Goal: Task Accomplishment & Management: Complete application form

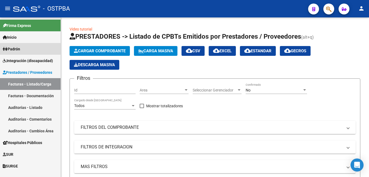
click at [20, 51] on span "Padrón" at bounding box center [11, 49] width 17 height 6
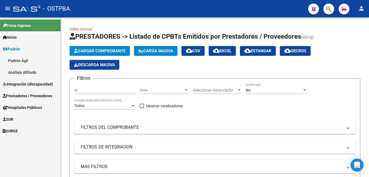
click at [34, 71] on link "Análisis Afiliado" at bounding box center [30, 72] width 61 height 12
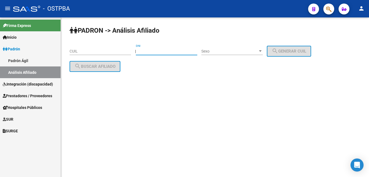
click at [173, 52] on input "DNI" at bounding box center [166, 51] width 61 height 5
type input "17444869"
click at [263, 52] on div at bounding box center [260, 51] width 5 height 4
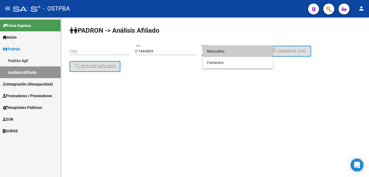
click at [227, 53] on span "Masculino" at bounding box center [237, 50] width 61 height 11
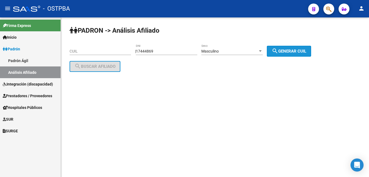
click at [287, 54] on button "search Generar CUIL" at bounding box center [289, 51] width 44 height 11
type input "20-17444869-9"
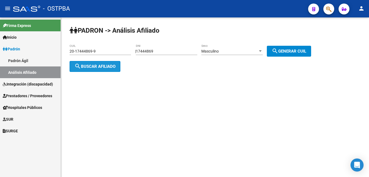
click at [102, 70] on button "search Buscar afiliado" at bounding box center [95, 66] width 51 height 11
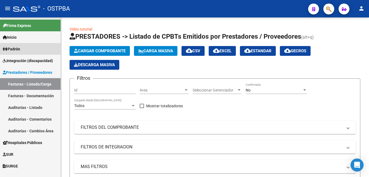
click at [24, 50] on link "Padrón" at bounding box center [30, 49] width 61 height 12
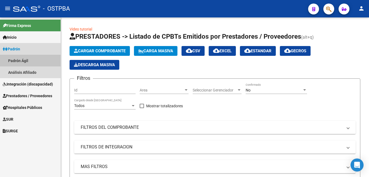
click at [25, 61] on link "Padrón Ágil" at bounding box center [30, 61] width 61 height 12
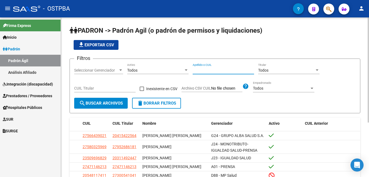
click at [226, 72] on input "Apellido o CUIL" at bounding box center [223, 70] width 61 height 5
type input "diez"
click at [122, 70] on div at bounding box center [120, 69] width 3 height 1
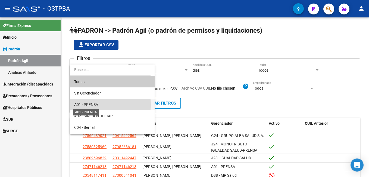
click at [98, 104] on span "A01 - PRENSA" at bounding box center [86, 104] width 24 height 4
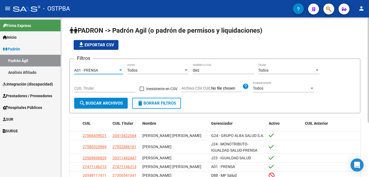
click at [106, 104] on span "search Buscar Archivos" at bounding box center [101, 103] width 44 height 5
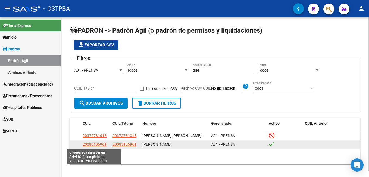
click at [96, 146] on span "20085196961" at bounding box center [95, 144] width 24 height 4
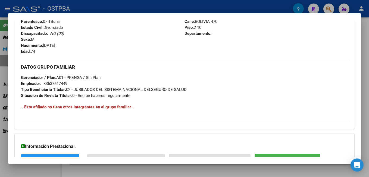
scroll to position [258, 0]
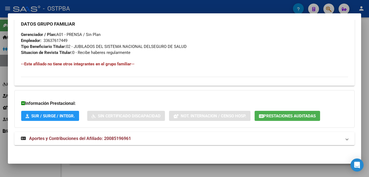
click at [365, 55] on div at bounding box center [184, 88] width 369 height 177
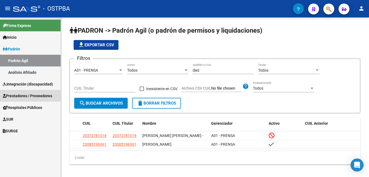
click at [16, 98] on span "Prestadores / Proveedores" at bounding box center [28, 96] width 50 height 6
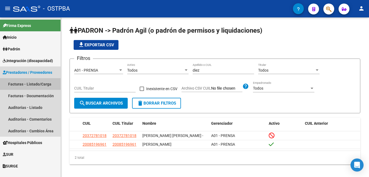
click at [22, 84] on link "Facturas - Listado/Carga" at bounding box center [30, 84] width 61 height 12
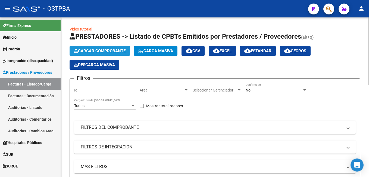
click at [107, 51] on span "Cargar Comprobante" at bounding box center [100, 50] width 52 height 5
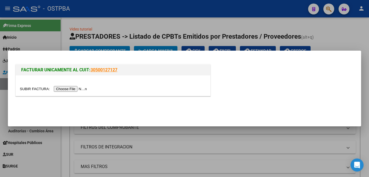
click at [63, 88] on input "file" at bounding box center [54, 89] width 69 height 6
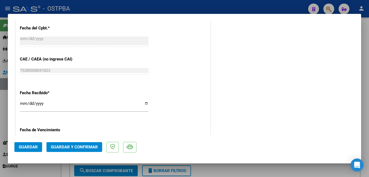
scroll to position [354, 0]
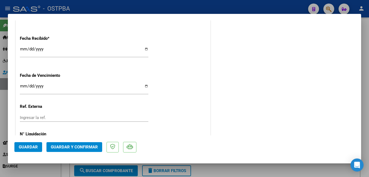
click at [143, 87] on input "Ingresar la fecha" at bounding box center [84, 88] width 129 height 9
type input "2025-09-23"
click at [27, 146] on span "Guardar" at bounding box center [28, 146] width 19 height 5
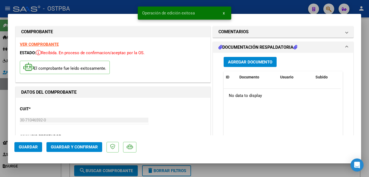
scroll to position [0, 0]
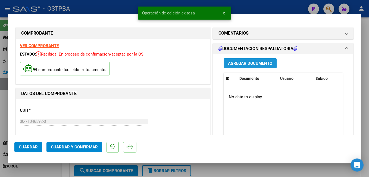
click at [242, 63] on span "Agregar Documento" at bounding box center [250, 63] width 44 height 5
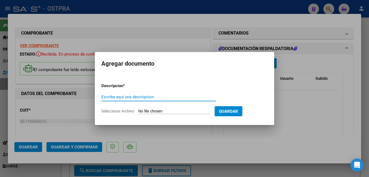
click at [131, 111] on span "Seleccionar Archivo" at bounding box center [117, 111] width 33 height 4
click at [138, 111] on input "Seleccionar Archivo" at bounding box center [174, 111] width 72 height 5
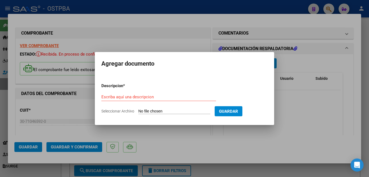
type input "C:\fakepath\Presup Aprob Hein_20250918_0001.pdf"
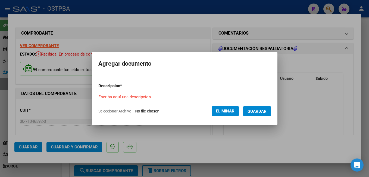
click at [149, 97] on input "Escriba aquí una descripcion" at bounding box center [157, 96] width 119 height 5
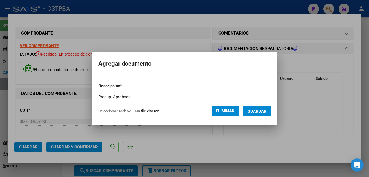
type input "Presup. Aprobado"
click at [265, 111] on span "Guardar" at bounding box center [257, 111] width 19 height 5
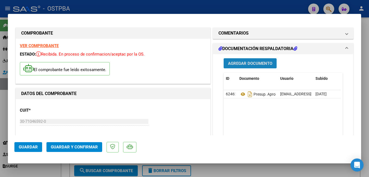
click at [251, 61] on span "Agregar Documento" at bounding box center [250, 63] width 44 height 5
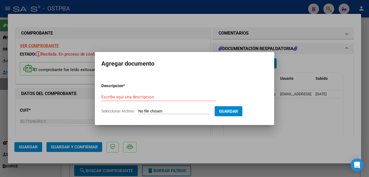
click at [121, 111] on span "Seleccionar Archivo" at bounding box center [117, 111] width 33 height 4
click at [138, 111] on input "Seleccionar Archivo" at bounding box center [174, 111] width 72 height 5
type input "C:\fakepath\Cx Hein_20250911_0001.pdf"
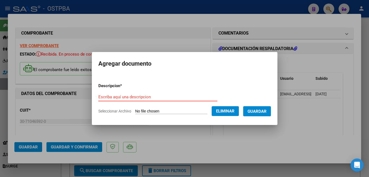
click at [151, 94] on input "Escriba aquí una descripcion" at bounding box center [157, 96] width 119 height 5
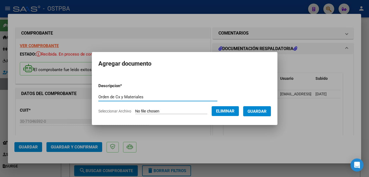
type input "Orden de Cx y Materiales"
click at [262, 114] on span "Guardar" at bounding box center [257, 111] width 19 height 5
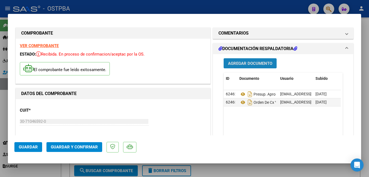
click at [255, 65] on span "Agregar Documento" at bounding box center [250, 63] width 44 height 5
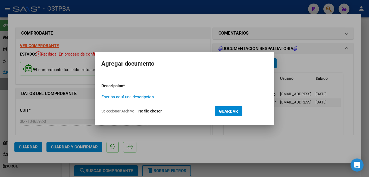
click at [125, 110] on span "Seleccionar Archivo" at bounding box center [117, 111] width 33 height 4
click at [138, 110] on input "Seleccionar Archivo" at bounding box center [174, 111] width 72 height 5
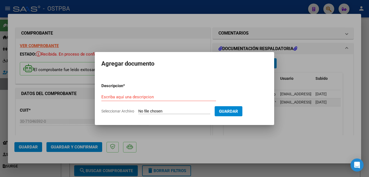
type input "C:\fakepath\Estudios Hein_20250922_0001.pdf"
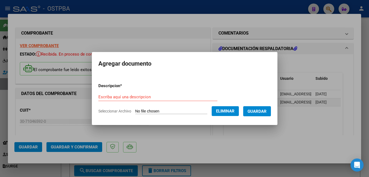
click at [132, 92] on form "Descripcion * Escriba aquí una descripcion Seleccionar Archivo Eliminar Guardar" at bounding box center [184, 99] width 173 height 40
click at [133, 95] on input "Escriba aquí una descripcion" at bounding box center [157, 96] width 119 height 5
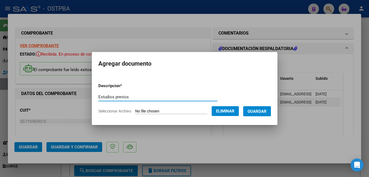
type input "Estudios previos"
click at [267, 114] on span "Guardar" at bounding box center [257, 111] width 19 height 5
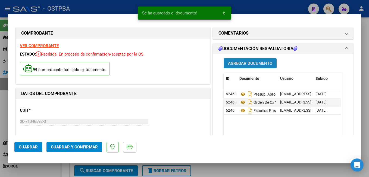
click at [240, 63] on span "Agregar Documento" at bounding box center [250, 63] width 44 height 5
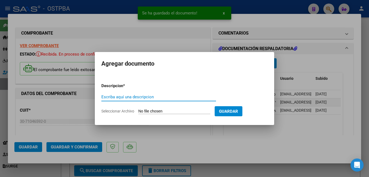
click at [120, 112] on span "Seleccionar Archivo" at bounding box center [117, 111] width 33 height 4
click at [138, 112] on input "Seleccionar Archivo" at bounding box center [174, 111] width 72 height 5
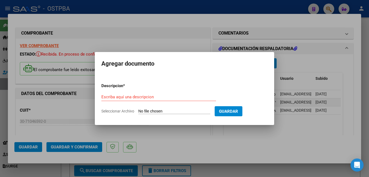
type input "C:\fakepath\Otro presup_20250922_0001.pdf"
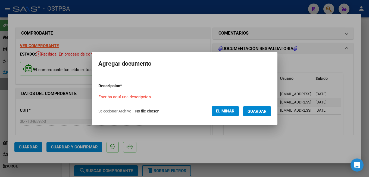
click at [155, 98] on input "Escriba aquí una descripcion" at bounding box center [157, 96] width 119 height 5
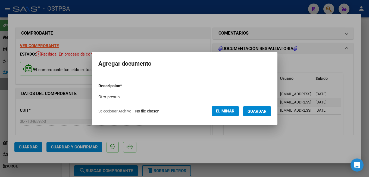
type input "Otro presup."
click at [267, 110] on span "Guardar" at bounding box center [257, 111] width 19 height 5
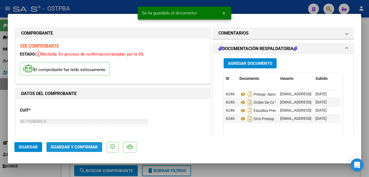
click at [81, 148] on span "Guardar y Confirmar" at bounding box center [74, 146] width 47 height 5
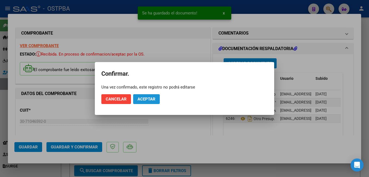
click at [146, 98] on span "Aceptar" at bounding box center [147, 99] width 18 height 5
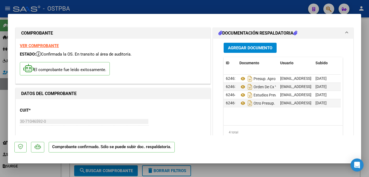
click at [134, 7] on div at bounding box center [184, 88] width 369 height 177
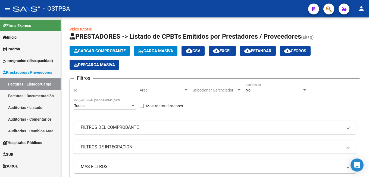
click at [20, 50] on span "Padrón" at bounding box center [11, 49] width 17 height 6
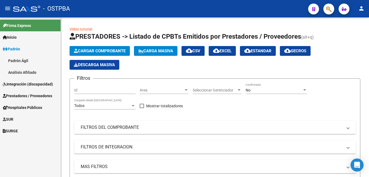
click at [22, 61] on link "Padrón Ágil" at bounding box center [30, 61] width 61 height 12
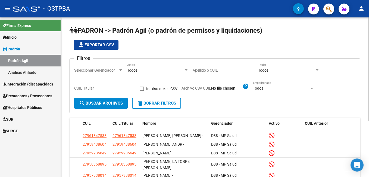
click at [209, 72] on input "Apellido o CUIL" at bounding box center [223, 70] width 61 height 5
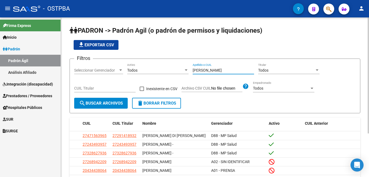
type input "hein"
click at [122, 71] on div at bounding box center [120, 70] width 5 height 4
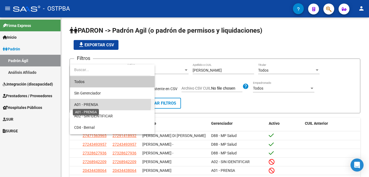
click at [98, 103] on span "A01 - PRENSA" at bounding box center [86, 104] width 24 height 4
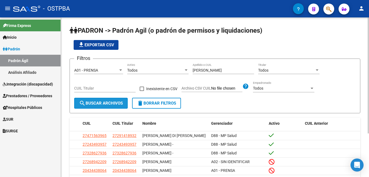
click at [103, 102] on span "search Buscar Archivos" at bounding box center [101, 103] width 44 height 5
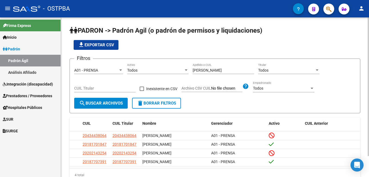
scroll to position [24, 0]
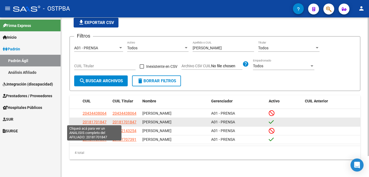
drag, startPoint x: 82, startPoint y: 122, endPoint x: 105, endPoint y: 121, distance: 22.9
click at [105, 121] on datatable-body-cell "20181701847" at bounding box center [96, 122] width 30 height 8
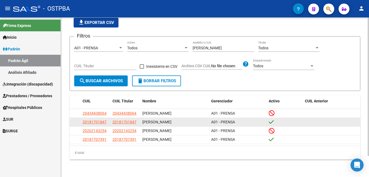
copy span "20181701847"
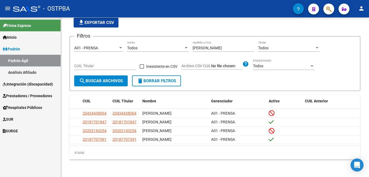
click at [17, 97] on span "Prestadores / Proveedores" at bounding box center [28, 96] width 50 height 6
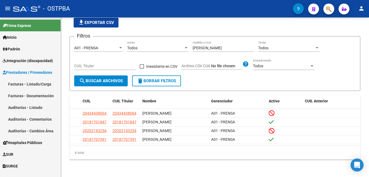
click at [22, 107] on link "Auditorías - Listado" at bounding box center [30, 107] width 61 height 12
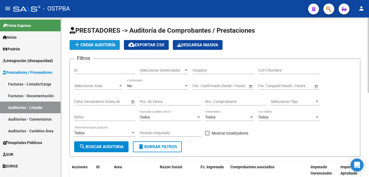
click at [100, 44] on span "add Crear Auditoría" at bounding box center [95, 44] width 42 height 5
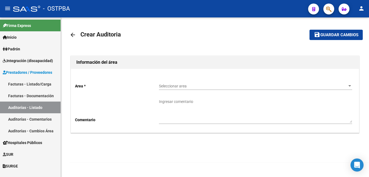
click at [348, 87] on div at bounding box center [350, 86] width 5 height 4
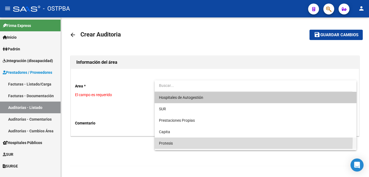
click at [175, 140] on span "Protesis" at bounding box center [255, 142] width 193 height 11
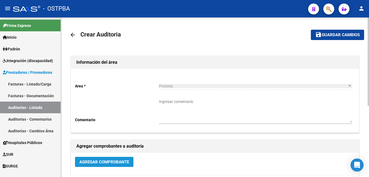
click at [107, 161] on span "Agregar Comprobante" at bounding box center [104, 161] width 50 height 5
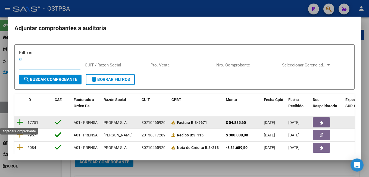
click at [22, 122] on icon at bounding box center [20, 122] width 7 height 8
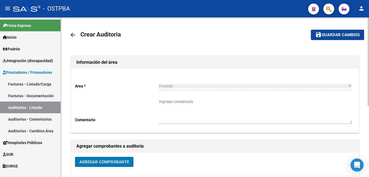
click at [342, 33] on span "Guardar cambios" at bounding box center [341, 35] width 38 height 5
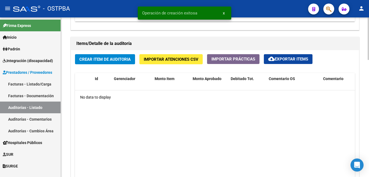
scroll to position [381, 0]
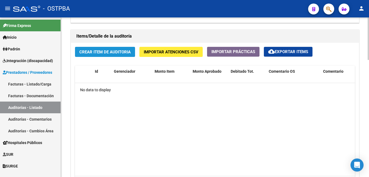
click at [120, 55] on button "Crear Item de Auditoria" at bounding box center [105, 52] width 60 height 10
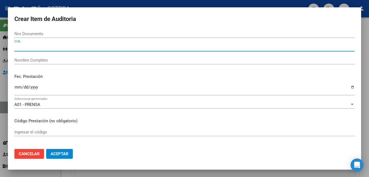
paste input "20181701847"
type input "20181701847"
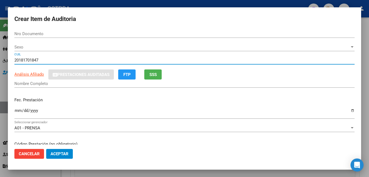
type input "18170184"
type input "HEIN GUSTAVO ENRIQUE"
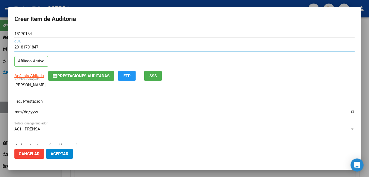
type input "20181701847"
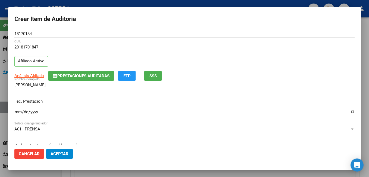
click at [348, 112] on input "Ingresar la fecha" at bounding box center [184, 114] width 341 height 9
type input "2025-09-19"
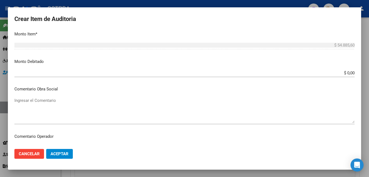
scroll to position [218, 0]
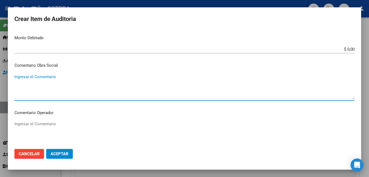
click at [51, 79] on textarea "Ingresar el Comentario" at bounding box center [184, 87] width 341 height 26
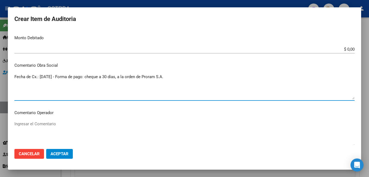
type textarea "Fecha de Cx.: 23/09/2025 - Forma de pago: cheque a 30 días, a la orden de Prora…"
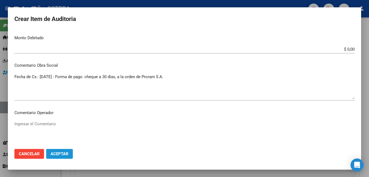
click at [67, 155] on span "Aceptar" at bounding box center [60, 153] width 18 height 5
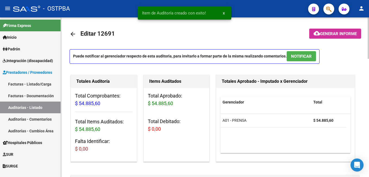
scroll to position [0, 0]
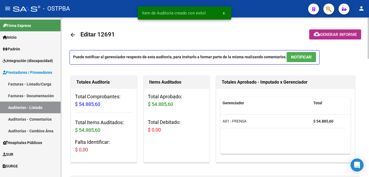
click at [335, 35] on span "Generar informe" at bounding box center [338, 34] width 37 height 5
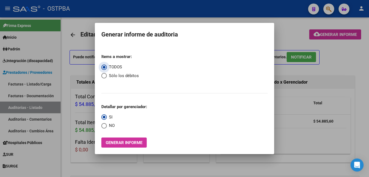
click at [133, 144] on span "Generar informe" at bounding box center [124, 142] width 37 height 5
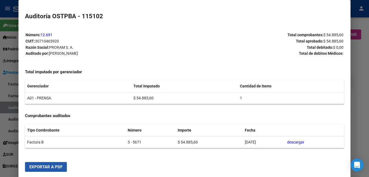
click at [50, 172] on button "Exportar a PDF" at bounding box center [46, 167] width 42 height 10
drag, startPoint x: 362, startPoint y: 69, endPoint x: 369, endPoint y: 3, distance: 66.3
click at [362, 69] on div at bounding box center [184, 88] width 369 height 177
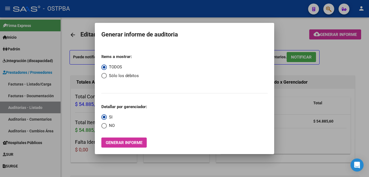
click at [87, 8] on div at bounding box center [184, 88] width 369 height 177
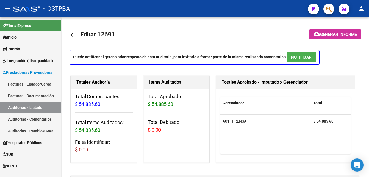
click at [18, 49] on span "Padrón" at bounding box center [11, 49] width 17 height 6
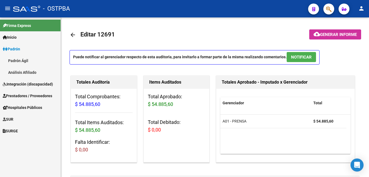
click at [21, 59] on link "Padrón Ágil" at bounding box center [30, 61] width 61 height 12
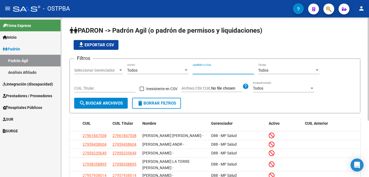
click at [211, 70] on input "Apellido o CUIL" at bounding box center [223, 70] width 61 height 5
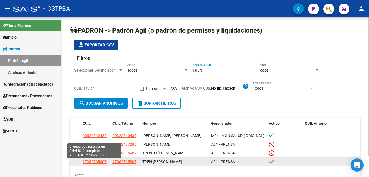
type input "TREN"
click at [94, 163] on span "27062765807" at bounding box center [95, 161] width 24 height 4
type textarea "27062765807"
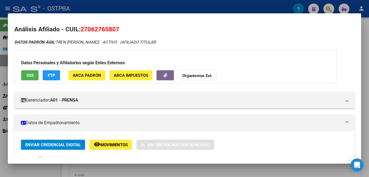
click at [185, 4] on div at bounding box center [184, 88] width 369 height 177
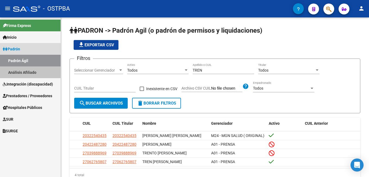
click at [34, 73] on link "Análisis Afiliado" at bounding box center [30, 72] width 61 height 12
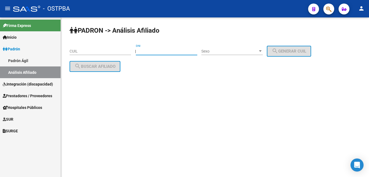
click at [182, 50] on input "DNI" at bounding box center [166, 51] width 61 height 5
type input "38936137"
click at [263, 52] on div at bounding box center [260, 51] width 5 height 4
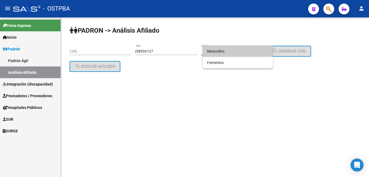
click at [226, 51] on span "Masculino" at bounding box center [237, 50] width 61 height 11
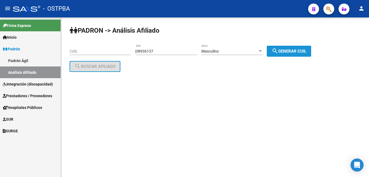
click at [307, 52] on span "search Generar CUIL" at bounding box center [289, 51] width 35 height 5
type input "20-38936137-3"
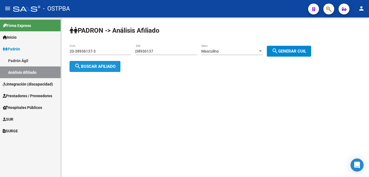
click at [94, 65] on span "search Buscar afiliado" at bounding box center [95, 66] width 41 height 5
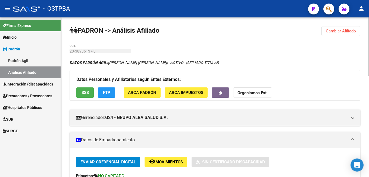
click at [347, 31] on span "Cambiar Afiliado" at bounding box center [341, 31] width 30 height 5
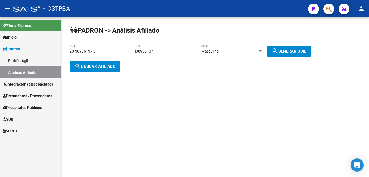
drag, startPoint x: 168, startPoint y: 48, endPoint x: 148, endPoint y: 55, distance: 20.3
click at [146, 55] on div "38936137 DNI" at bounding box center [166, 49] width 61 height 11
drag, startPoint x: 162, startPoint y: 49, endPoint x: 140, endPoint y: 55, distance: 22.5
click at [140, 55] on div "PADRON -> Análisis Afiliado 20-38936137-3 CUIL | 38936137 DNI Masculino Sexo se…" at bounding box center [215, 53] width 309 height 72
type input "93722250"
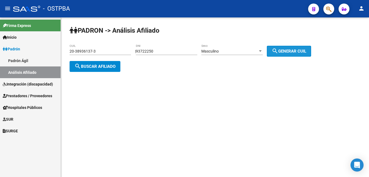
click at [311, 52] on button "search Generar CUIL" at bounding box center [289, 51] width 44 height 11
type input "20-93722250-6"
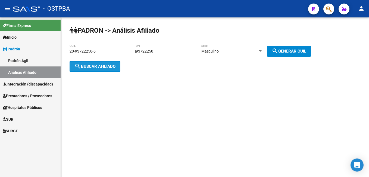
click at [114, 69] on button "search Buscar afiliado" at bounding box center [95, 66] width 51 height 11
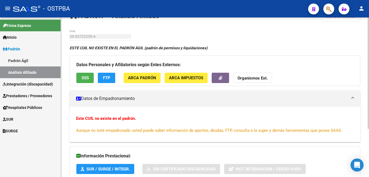
scroll to position [27, 0]
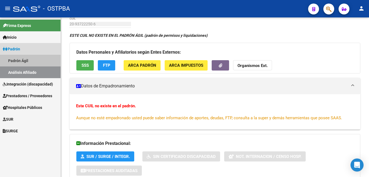
click at [21, 60] on link "Padrón Ágil" at bounding box center [30, 61] width 61 height 12
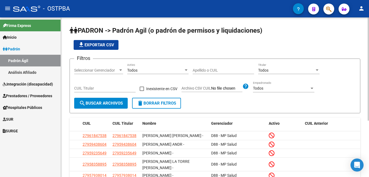
click at [227, 67] on div "Apellido o CUIL" at bounding box center [223, 68] width 61 height 11
type input "aylas"
click at [121, 70] on div at bounding box center [120, 69] width 3 height 1
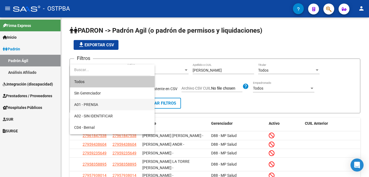
click at [103, 102] on span "A01 - PRENSA" at bounding box center [112, 104] width 76 height 11
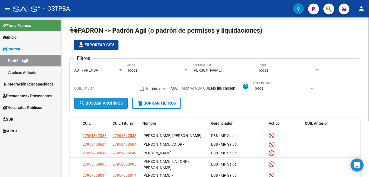
click at [104, 107] on button "search Buscar Archivos" at bounding box center [101, 103] width 54 height 11
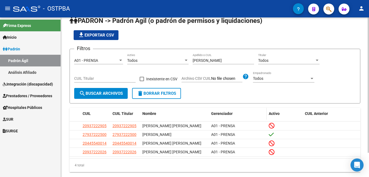
scroll to position [27, 0]
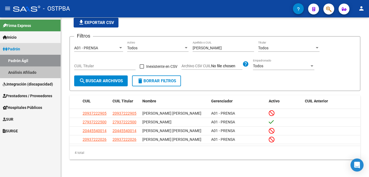
click at [31, 70] on link "Análisis Afiliado" at bounding box center [30, 72] width 61 height 12
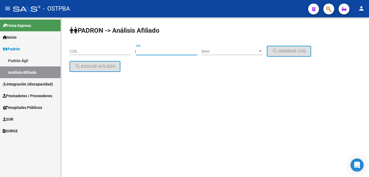
click at [171, 49] on input "DNI" at bounding box center [166, 51] width 61 height 5
type input "93722250"
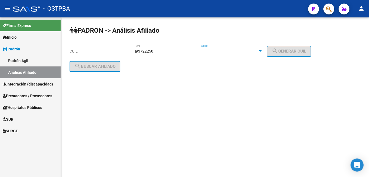
click at [262, 51] on div at bounding box center [260, 50] width 3 height 1
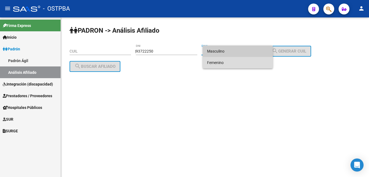
click at [222, 61] on span "Femenino" at bounding box center [237, 62] width 61 height 11
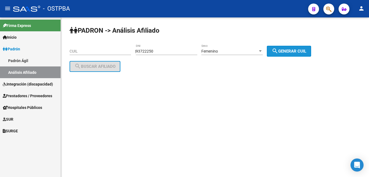
click at [304, 51] on span "search Generar CUIL" at bounding box center [289, 51] width 35 height 5
type input "27-93722250-0"
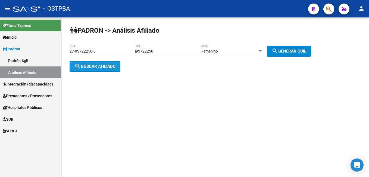
click at [106, 70] on button "search Buscar afiliado" at bounding box center [95, 66] width 51 height 11
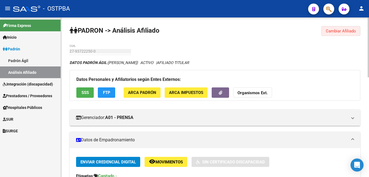
click at [352, 32] on span "Cambiar Afiliado" at bounding box center [341, 31] width 30 height 5
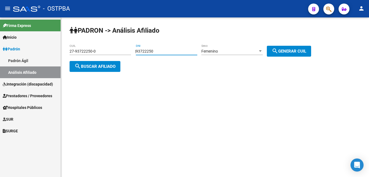
drag, startPoint x: 171, startPoint y: 52, endPoint x: 132, endPoint y: 52, distance: 39.7
click at [132, 52] on app-analisis-afiliado "PADRON -> Análisis Afiliado 27-93722250-0 CUIL | 93722250 DNI Femenino Sexo sea…" at bounding box center [193, 59] width 246 height 20
type input "46343055"
click at [306, 52] on span "search Generar CUIL" at bounding box center [289, 51] width 35 height 5
type input "27-46343055-7"
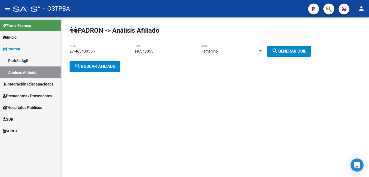
click at [108, 67] on span "search Buscar afiliado" at bounding box center [95, 66] width 41 height 5
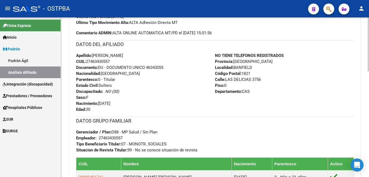
scroll to position [190, 0]
